Goal: Check status: Check status

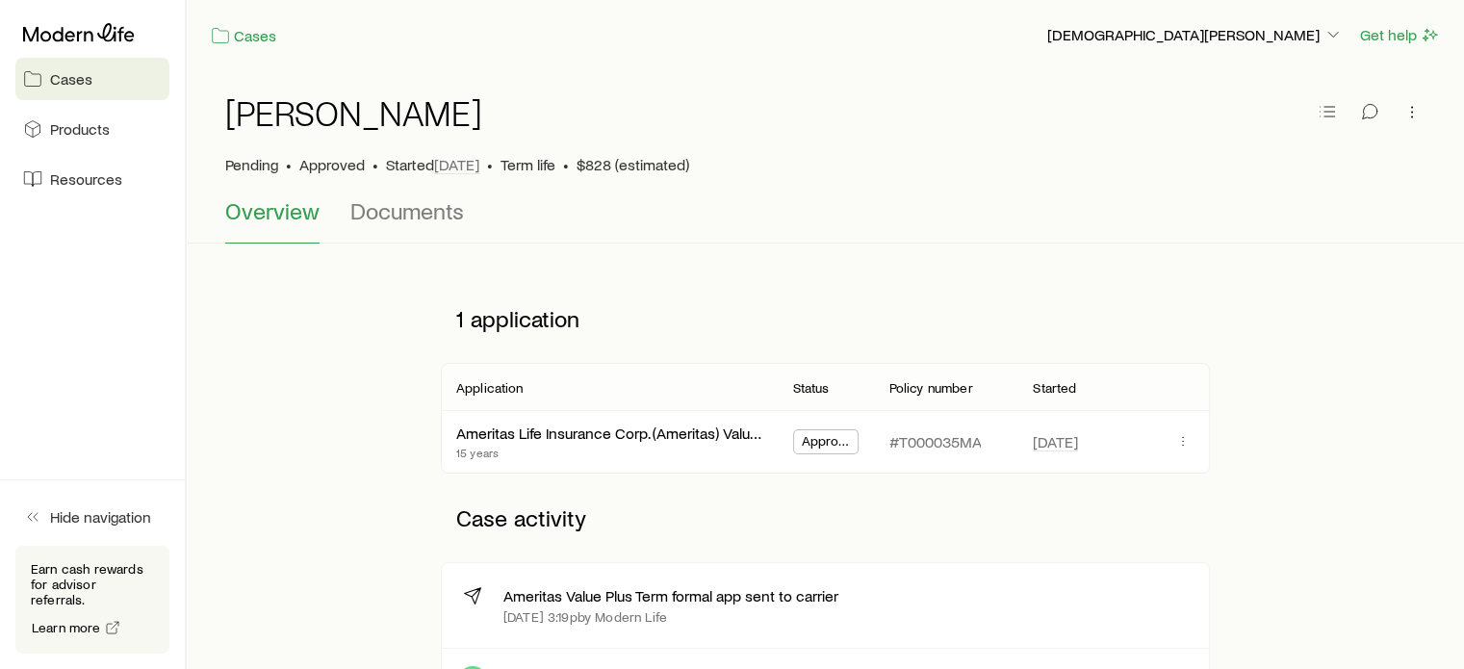
click at [69, 80] on span "Cases" at bounding box center [71, 78] width 42 height 19
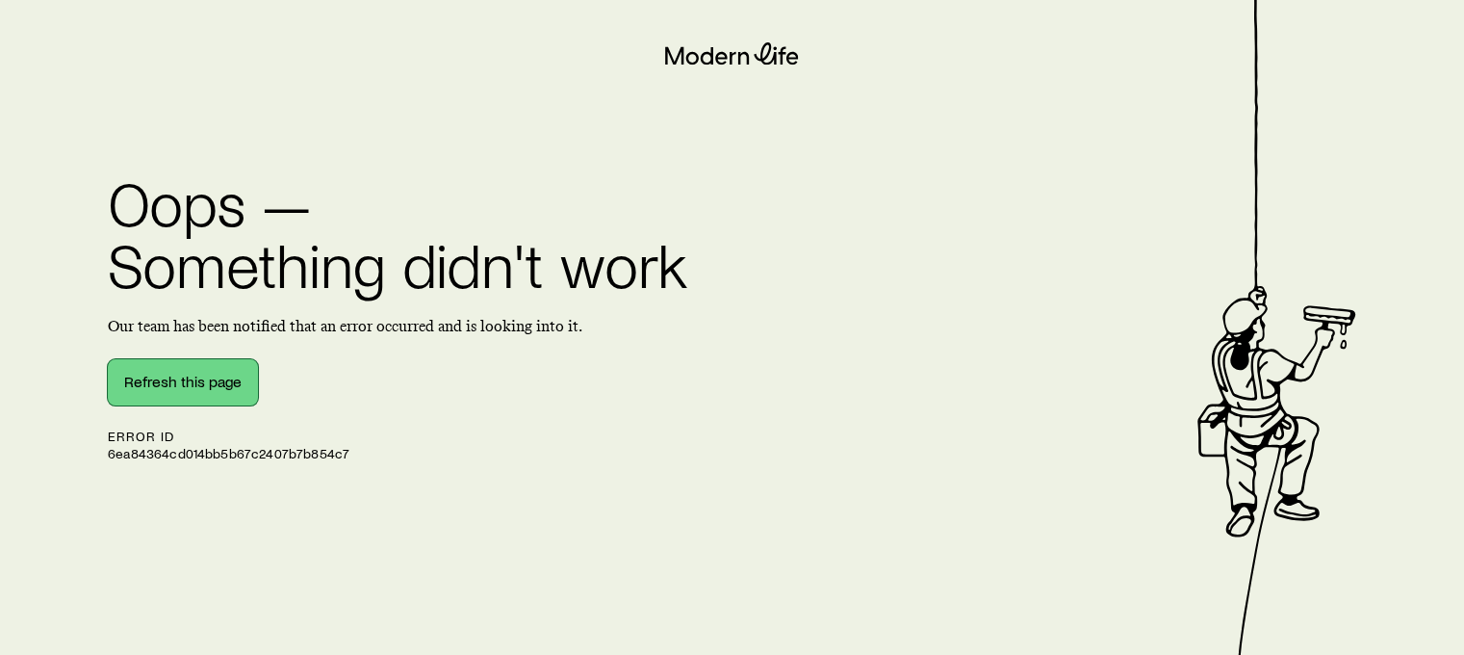
click at [170, 377] on button "Refresh this page" at bounding box center [183, 382] width 150 height 46
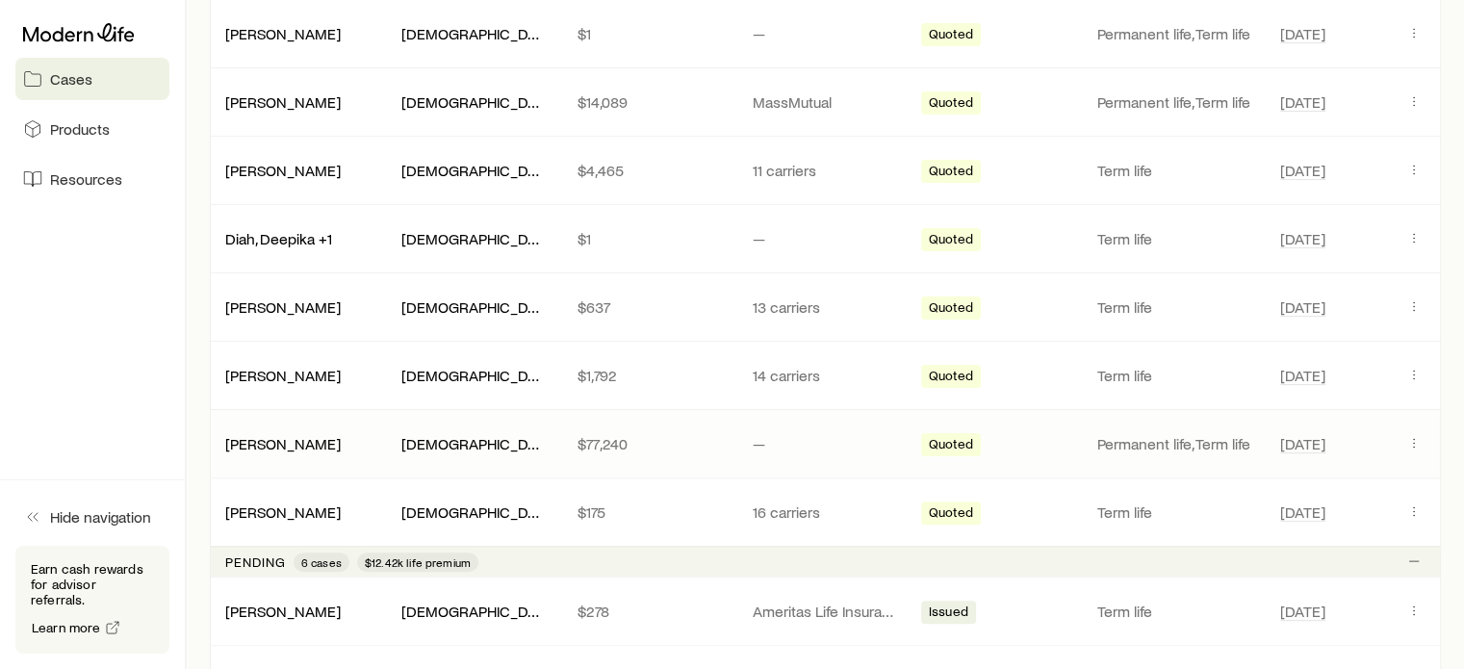
scroll to position [289, 0]
